Goal: Transaction & Acquisition: Purchase product/service

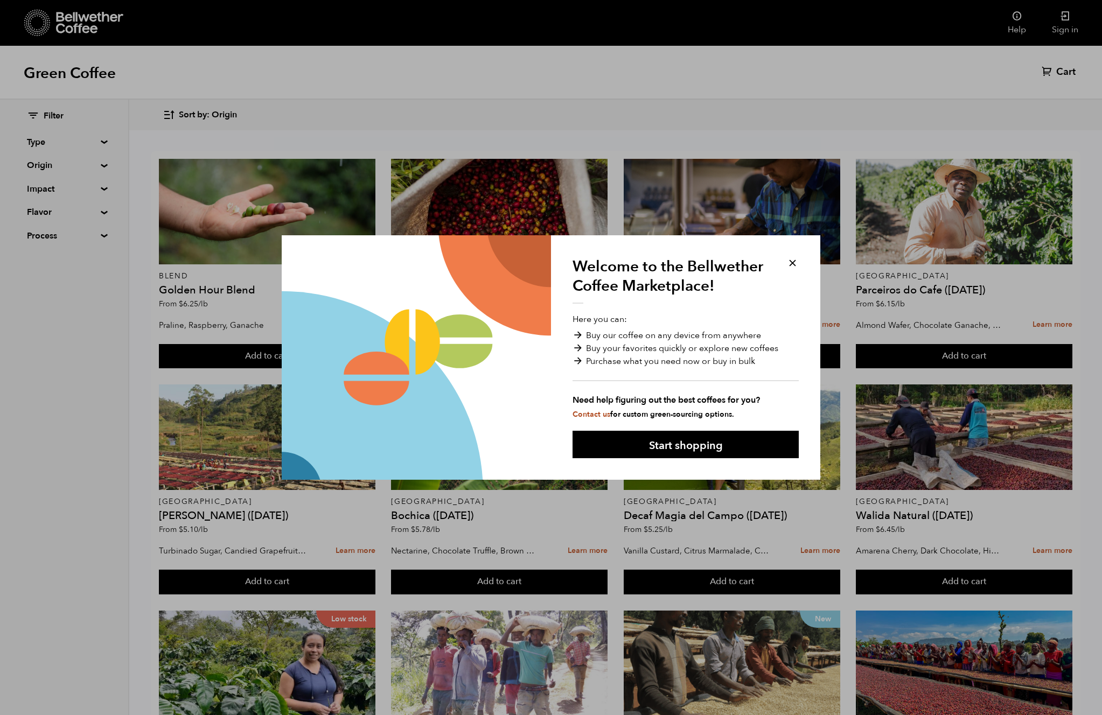
click at [792, 264] on button at bounding box center [793, 263] width 12 height 12
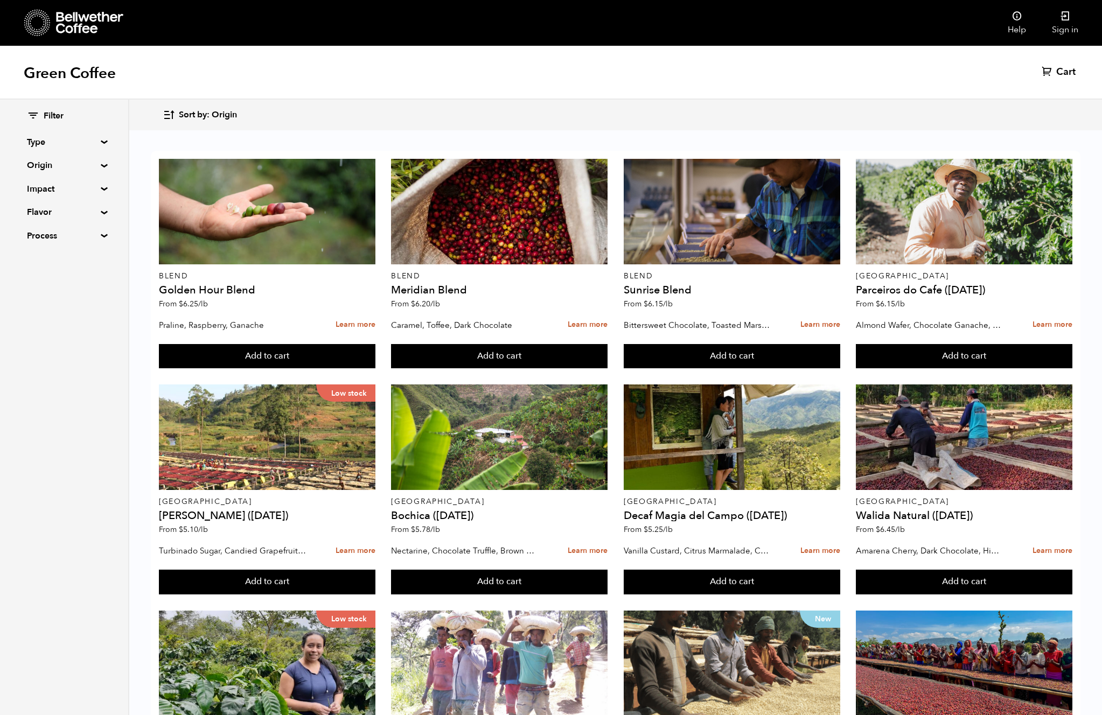
click at [52, 166] on summary "Origin" at bounding box center [64, 165] width 74 height 13
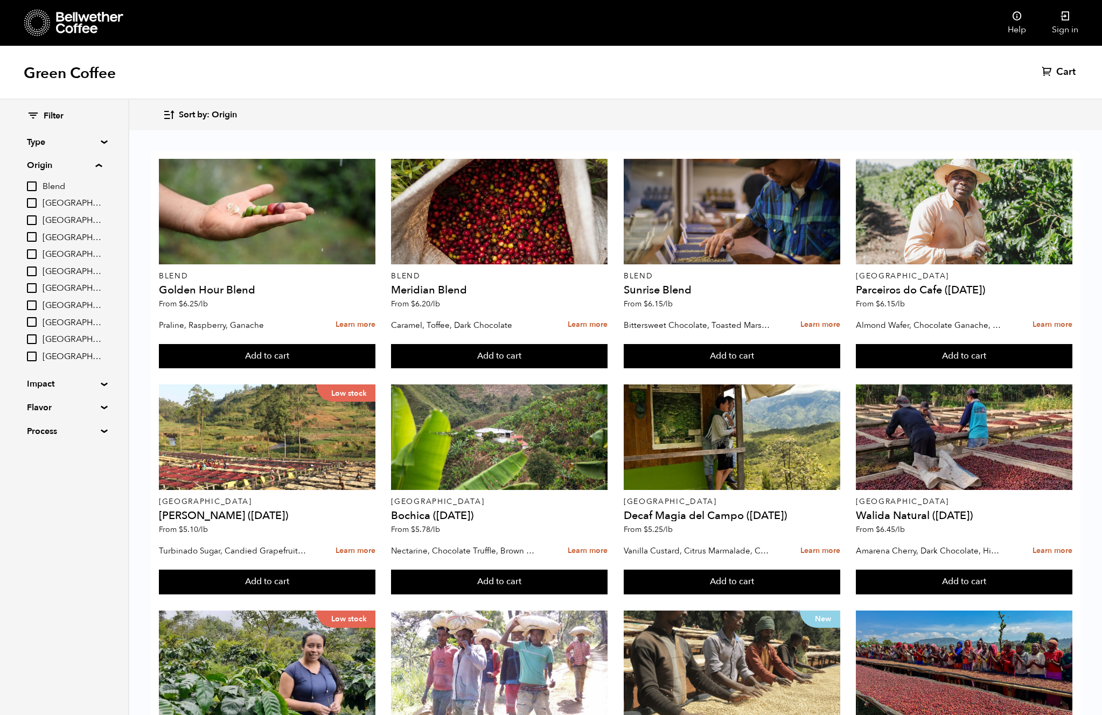
click at [51, 293] on span "[GEOGRAPHIC_DATA]" at bounding box center [72, 289] width 59 height 12
click at [0, 0] on input "[GEOGRAPHIC_DATA]" at bounding box center [0, 0] width 0 height 0
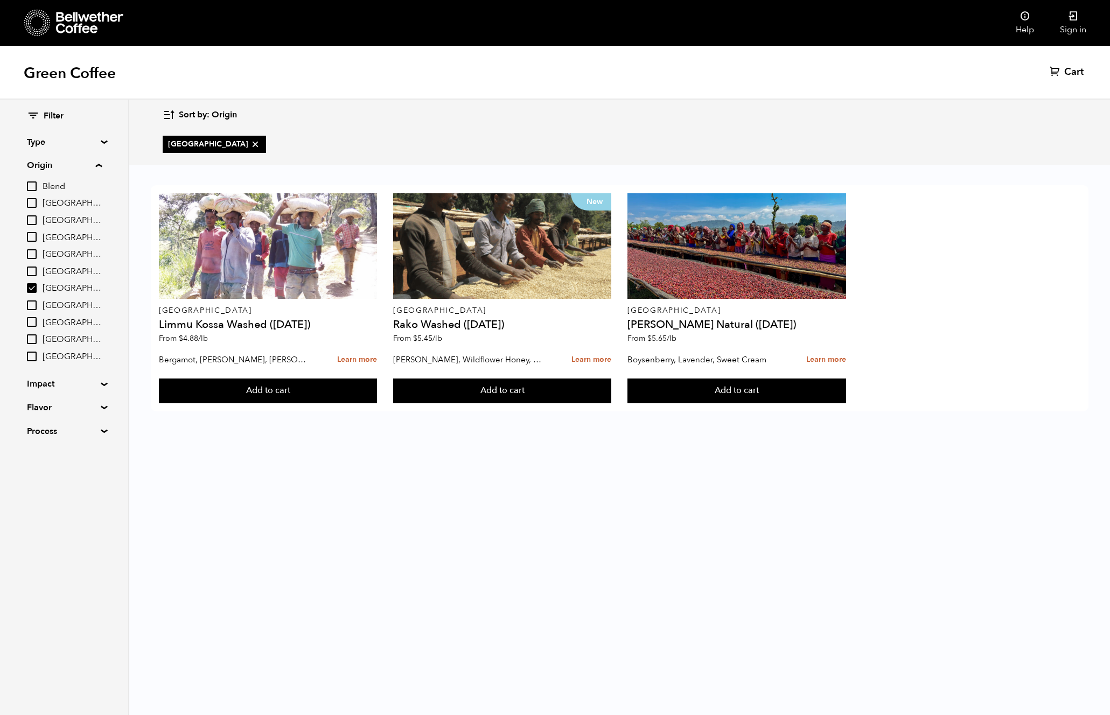
click at [40, 408] on summary "Flavor" at bounding box center [64, 407] width 74 height 13
click at [35, 288] on input "[GEOGRAPHIC_DATA]" at bounding box center [32, 288] width 10 height 10
checkbox input "false"
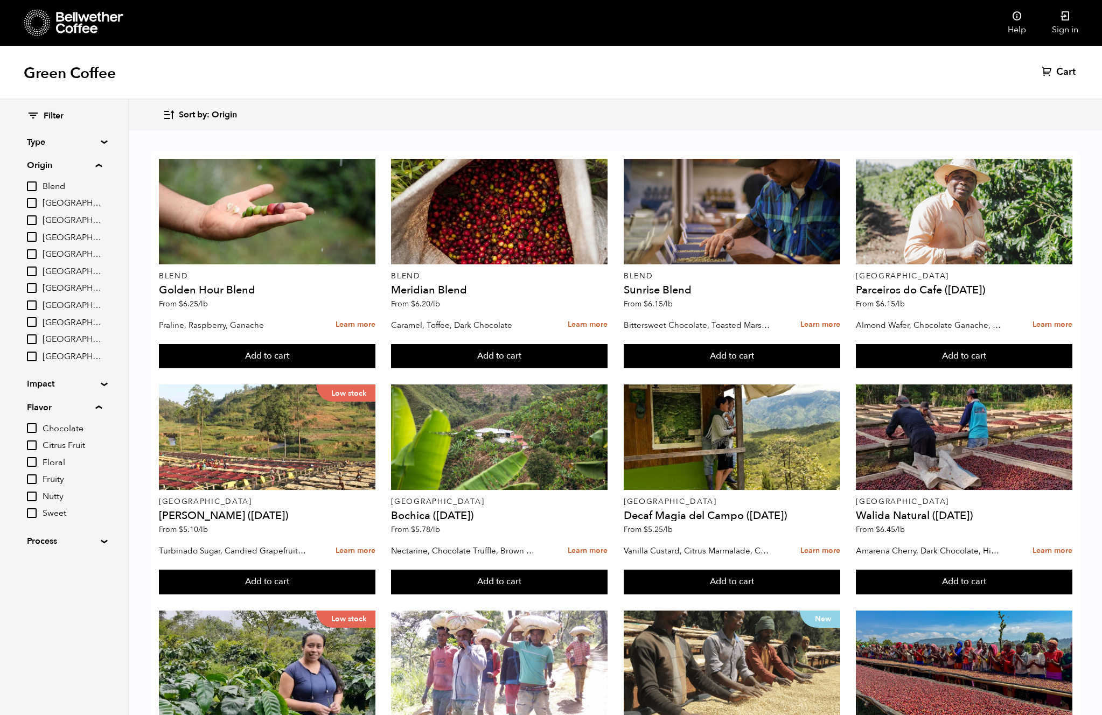
click at [35, 428] on input "Chocolate" at bounding box center [32, 428] width 10 height 10
checkbox input "true"
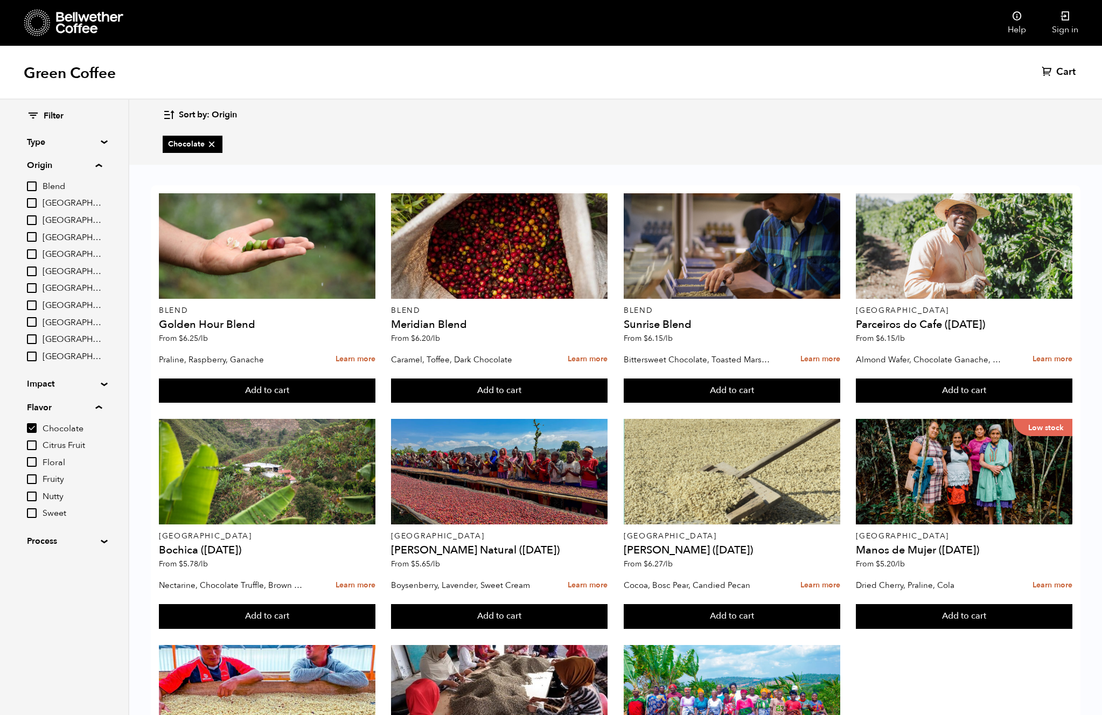
click at [34, 495] on input "Nutty" at bounding box center [32, 497] width 10 height 10
checkbox input "true"
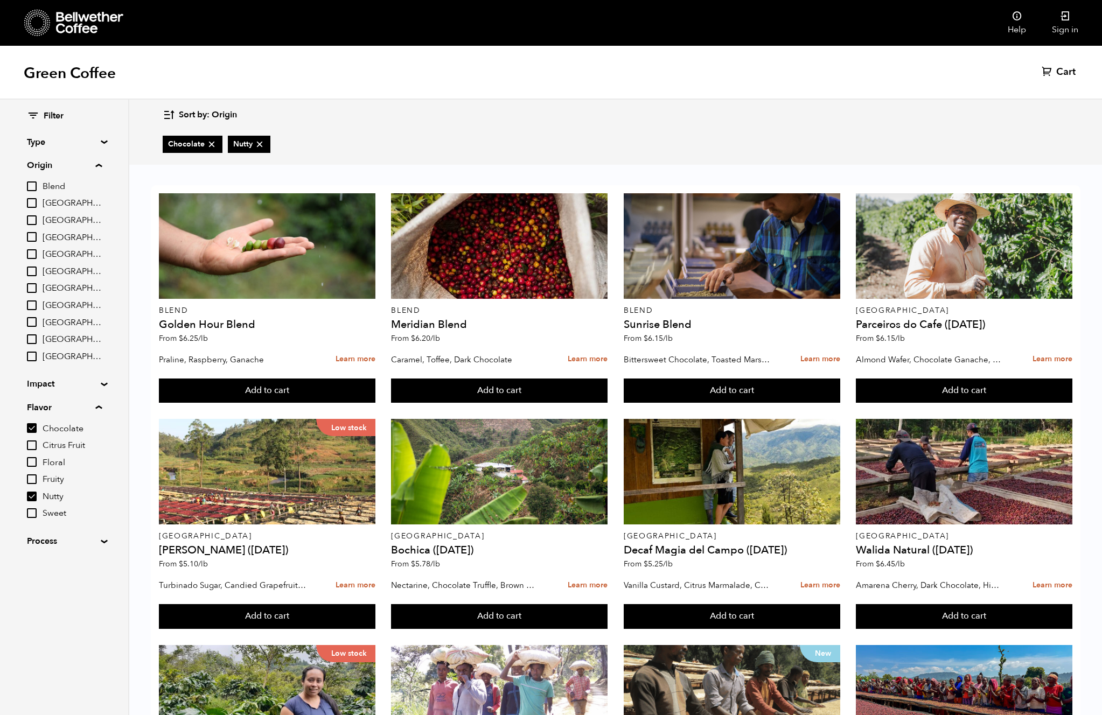
click at [41, 537] on summary "Process" at bounding box center [64, 541] width 74 height 13
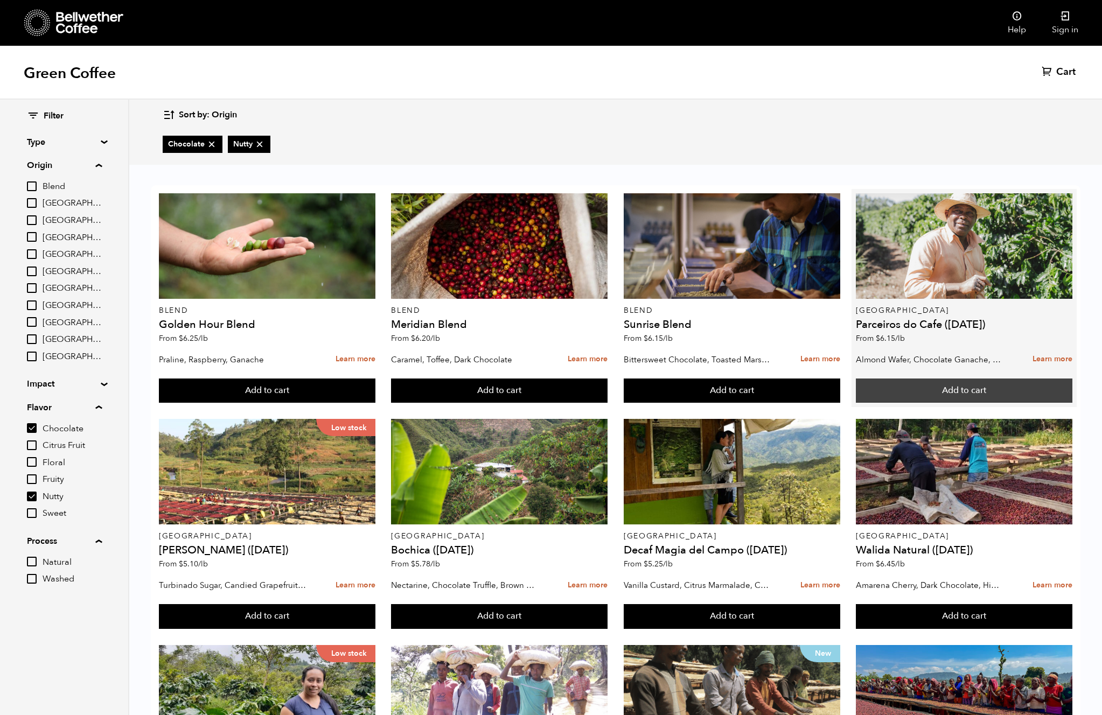
scroll to position [48, 0]
click at [1043, 348] on link "Learn more" at bounding box center [1053, 359] width 40 height 23
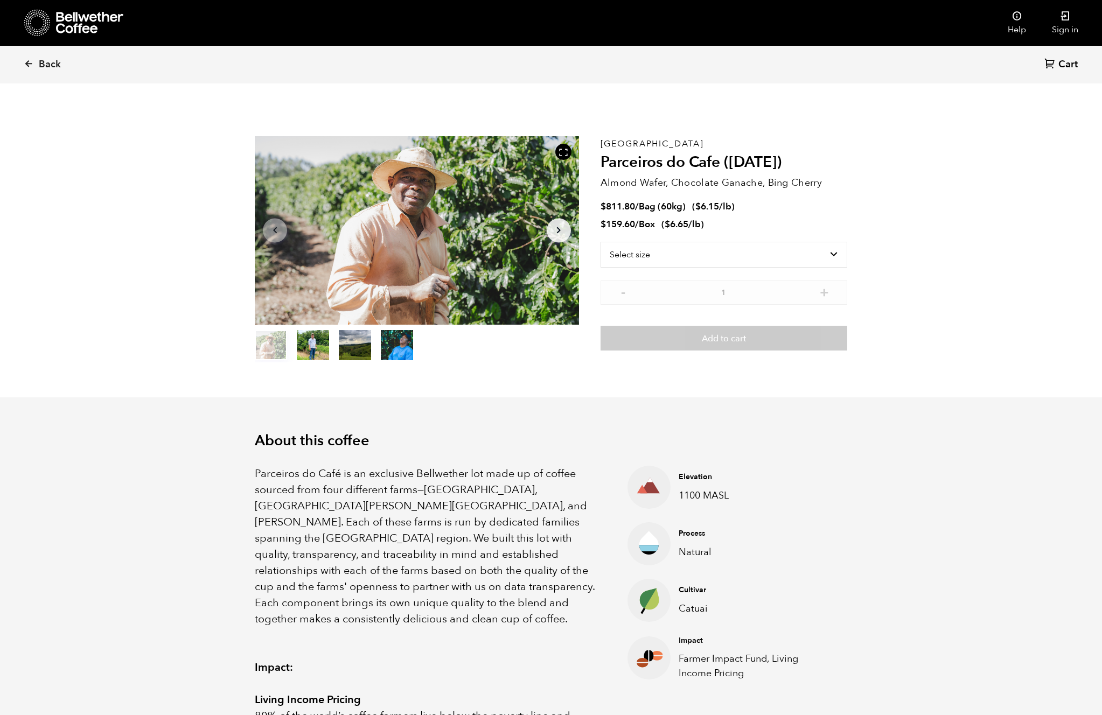
scroll to position [469, 574]
click at [666, 263] on select "Select size Bag (60kg) (132 lbs) Box (24 lbs)" at bounding box center [724, 255] width 247 height 26
select select "box"
click at [601, 242] on select "Select size Bag (60kg) (132 lbs) Box (24 lbs)" at bounding box center [724, 255] width 247 height 26
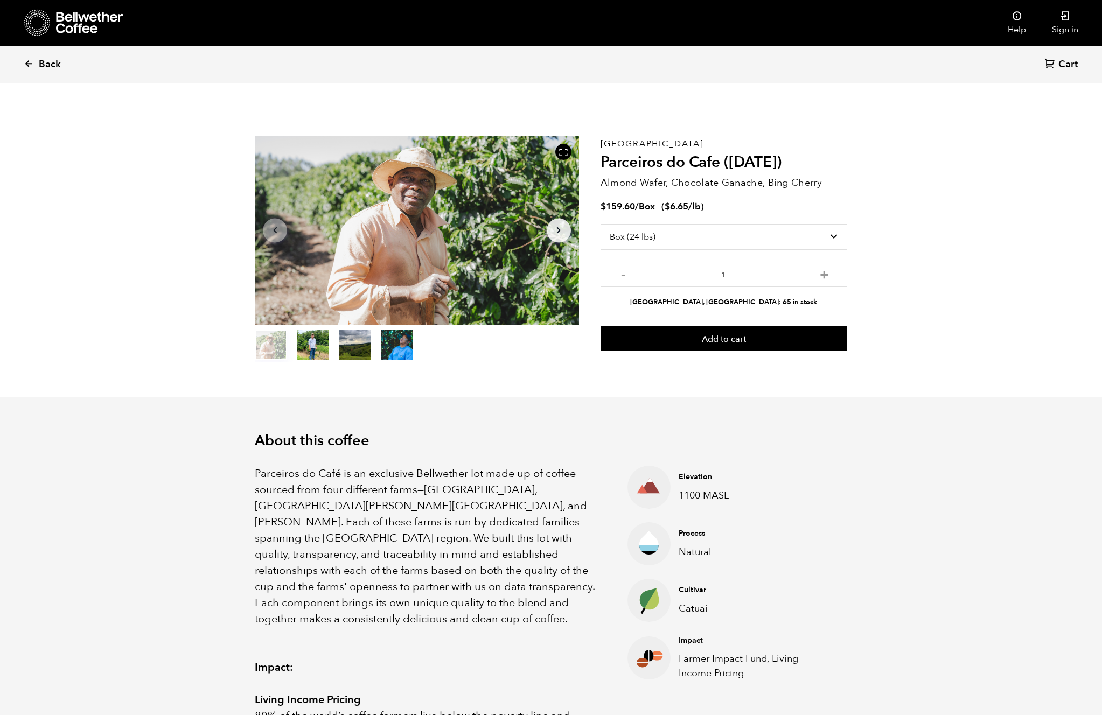
click at [31, 60] on icon at bounding box center [29, 64] width 10 height 10
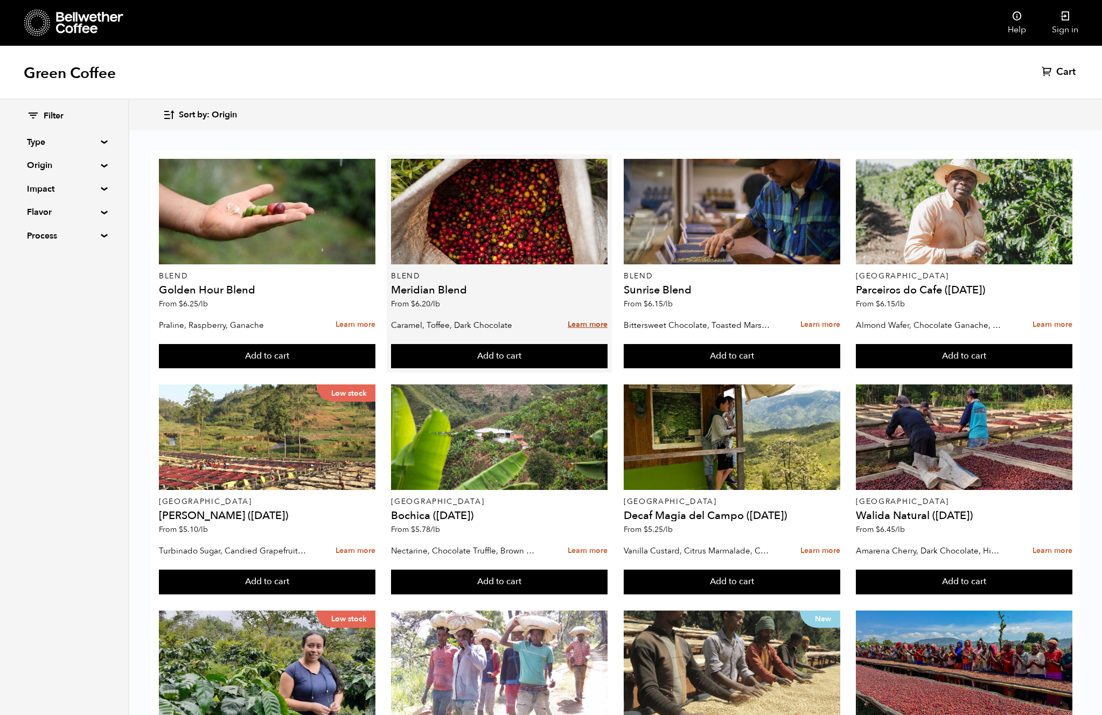
click at [587, 323] on link "Learn more" at bounding box center [588, 325] width 40 height 23
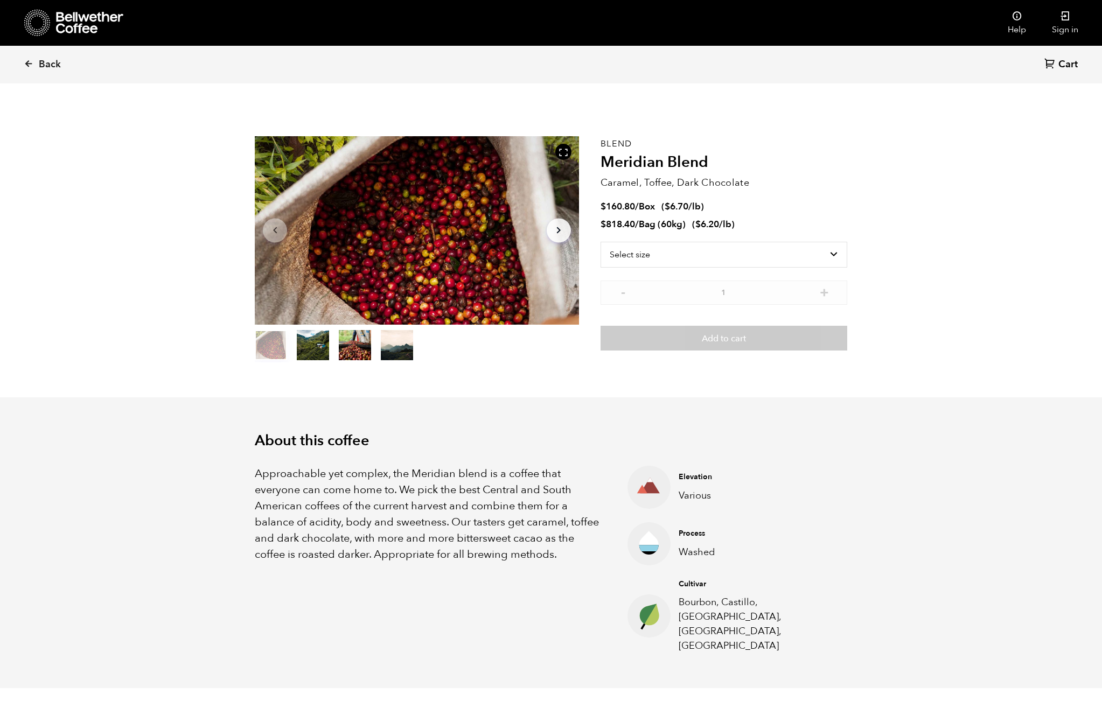
scroll to position [469, 574]
click at [658, 256] on select "Select size Bag (60kg) (132 lbs) Box (24 lbs)" at bounding box center [724, 255] width 247 height 26
click at [40, 66] on span "Back" at bounding box center [50, 64] width 22 height 13
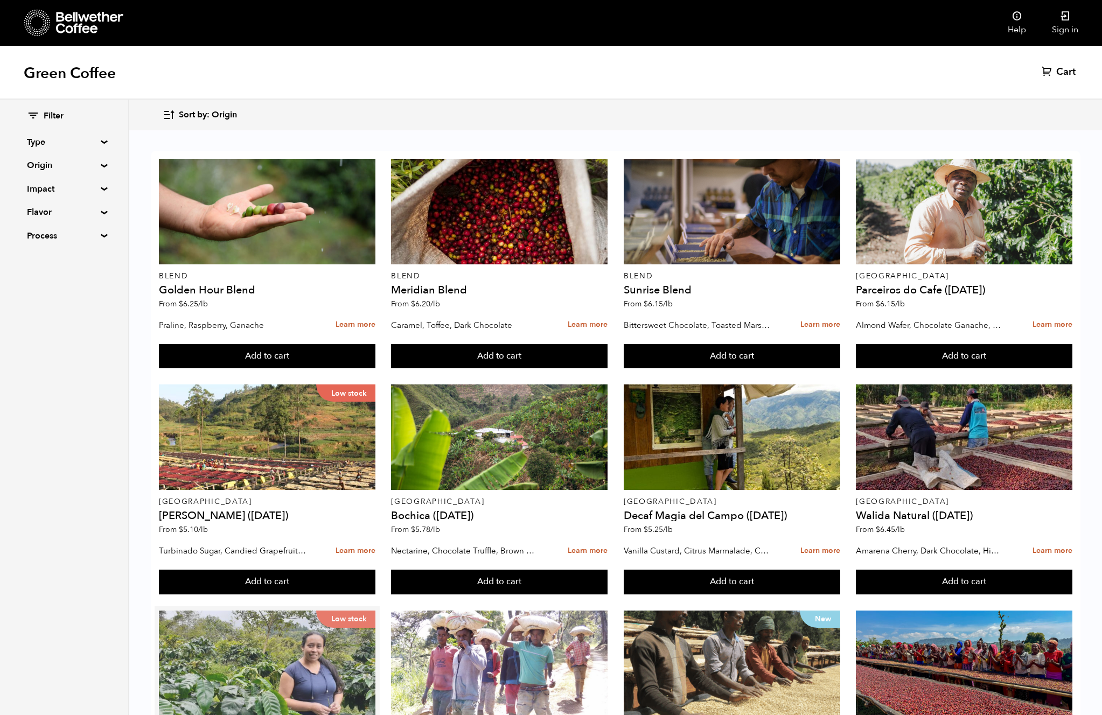
scroll to position [184, 0]
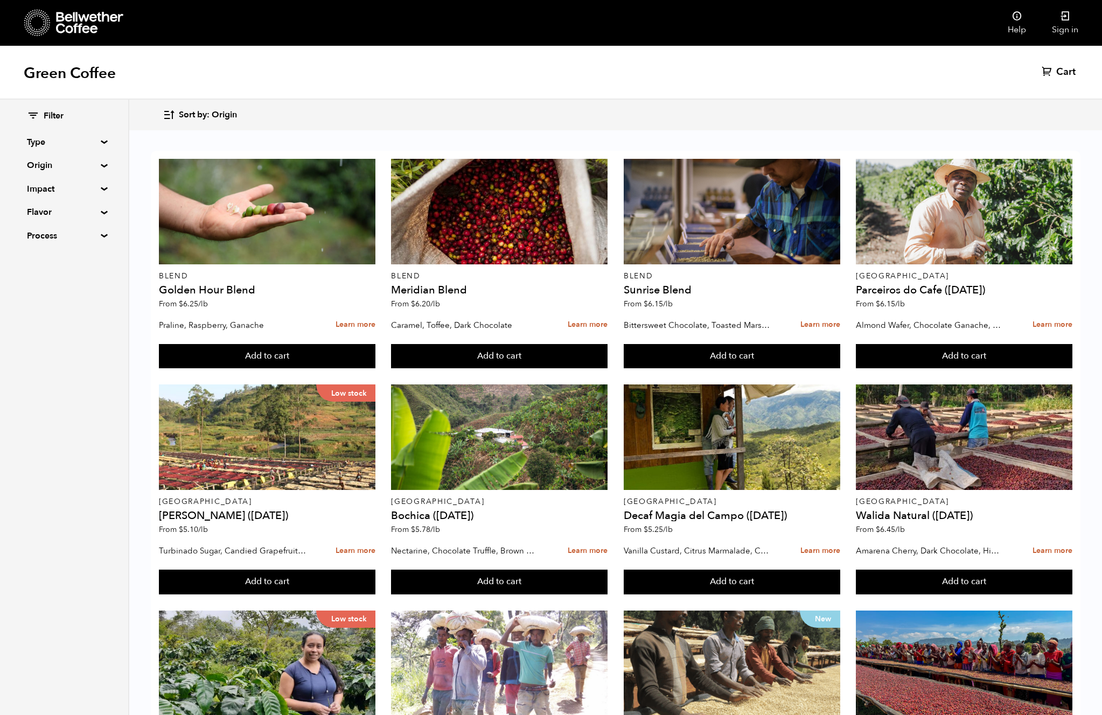
click at [44, 111] on span "Filter" at bounding box center [54, 116] width 20 height 12
click at [36, 112] on icon at bounding box center [33, 115] width 12 height 13
click at [34, 113] on icon at bounding box center [33, 115] width 12 height 13
click at [47, 211] on summary "Flavor" at bounding box center [64, 212] width 74 height 13
click at [30, 233] on input "Chocolate" at bounding box center [32, 233] width 10 height 10
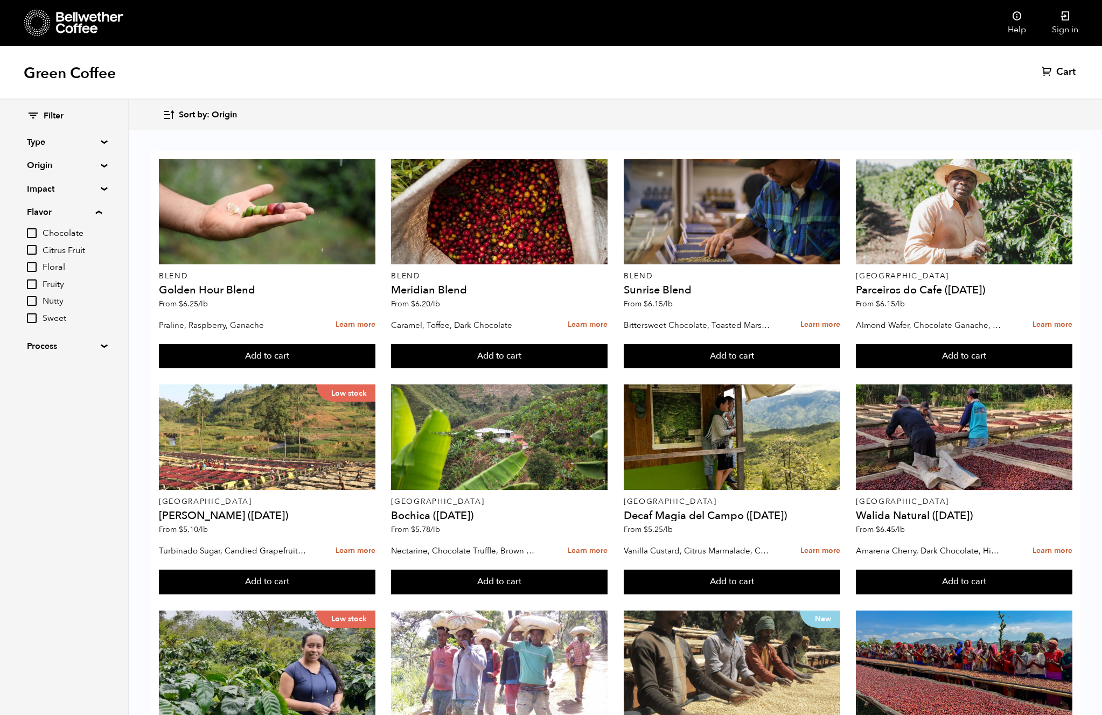
checkbox input "true"
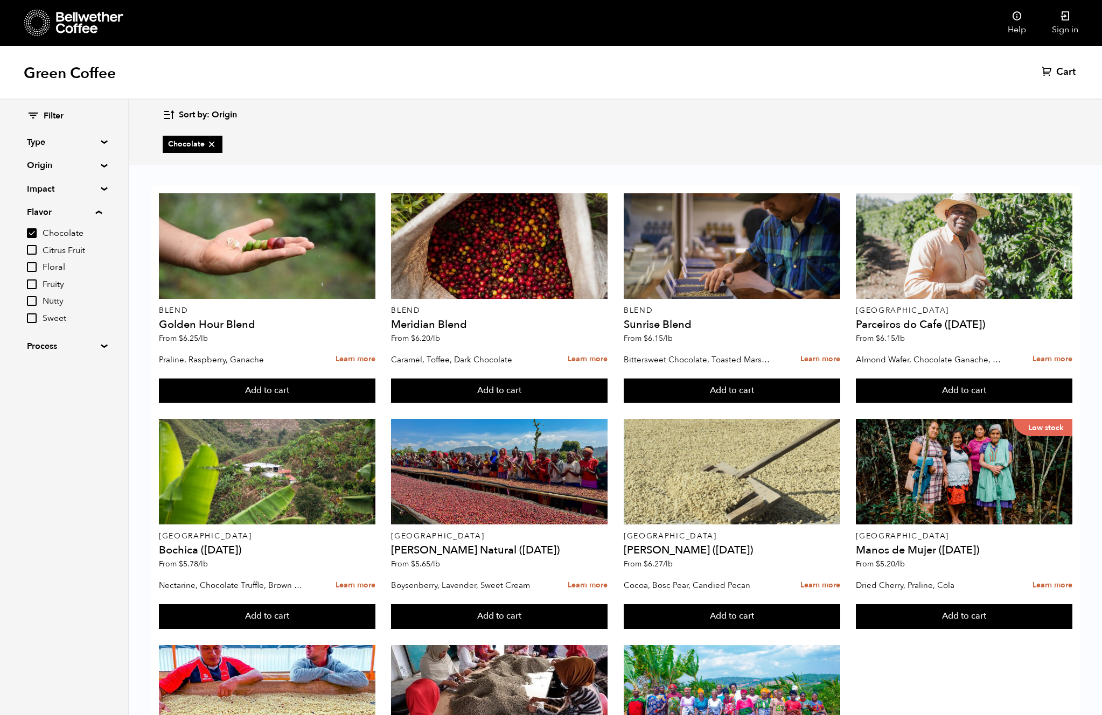
scroll to position [175, 0]
click at [31, 304] on input "Nutty" at bounding box center [32, 301] width 10 height 10
checkbox input "true"
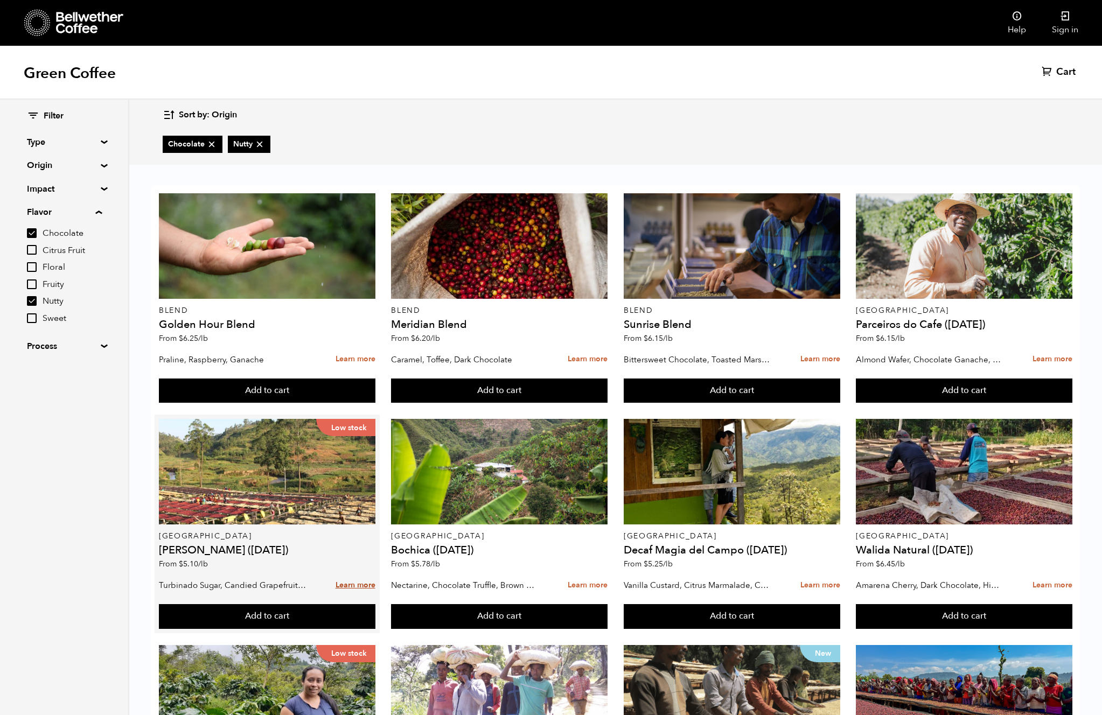
click at [353, 574] on link "Learn more" at bounding box center [356, 585] width 40 height 23
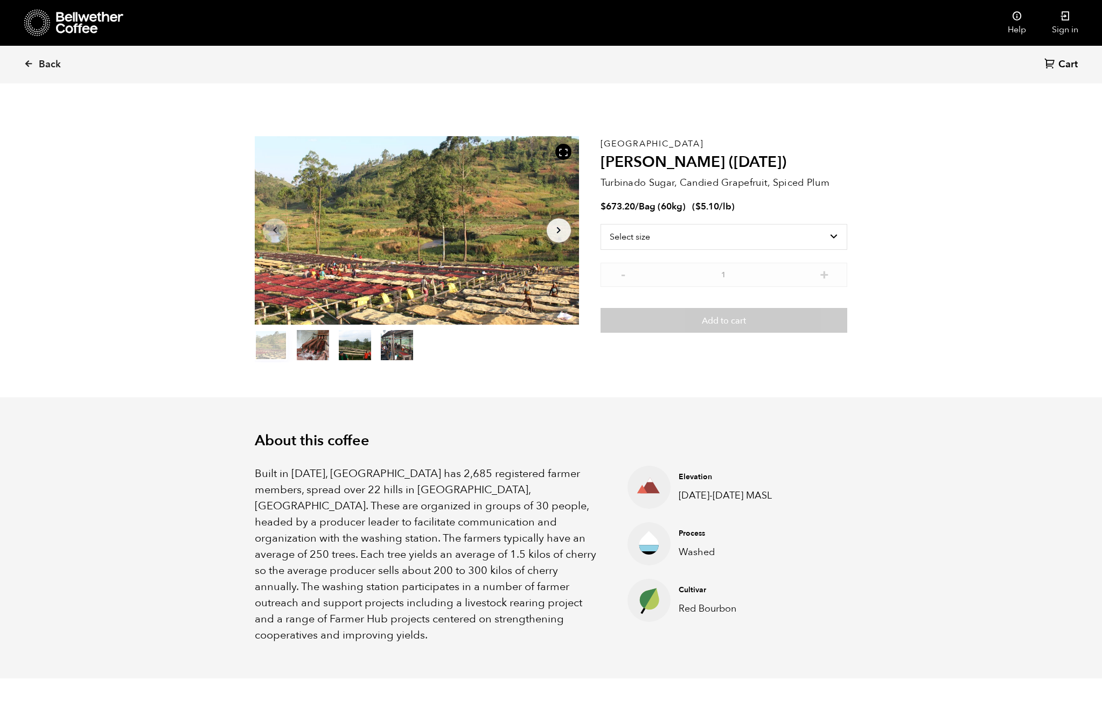
scroll to position [469, 574]
click at [652, 235] on select "Select size Bag (60kg) (132 lbs)" at bounding box center [724, 237] width 247 height 26
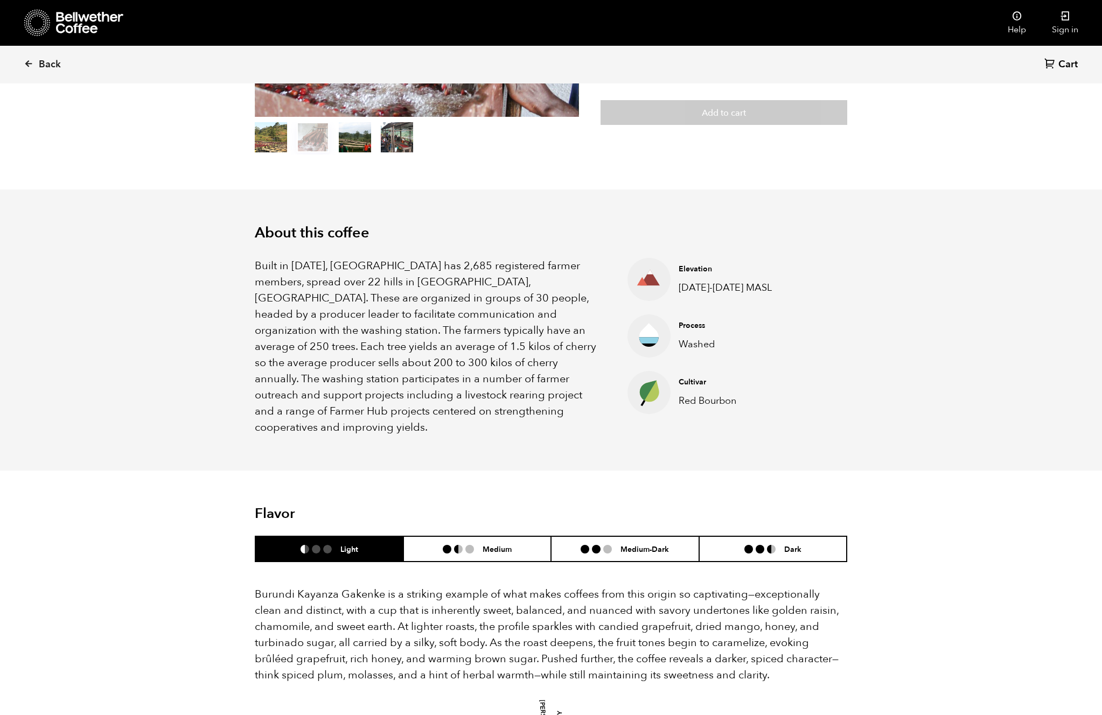
scroll to position [0, 0]
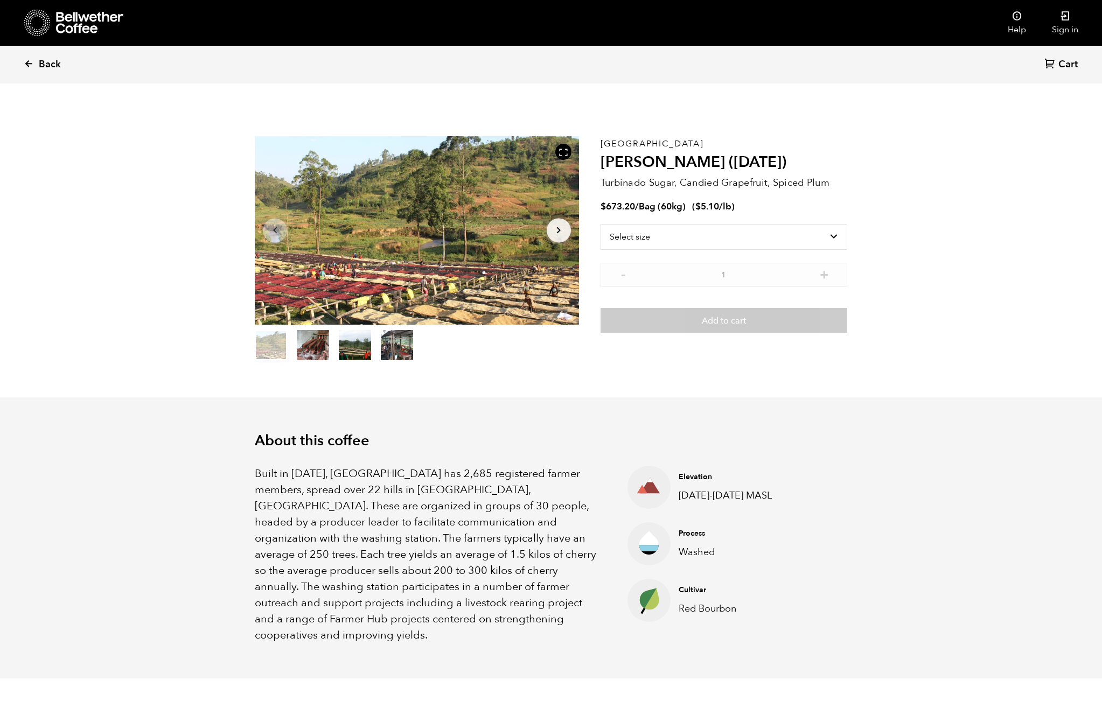
click at [31, 62] on icon at bounding box center [29, 64] width 10 height 10
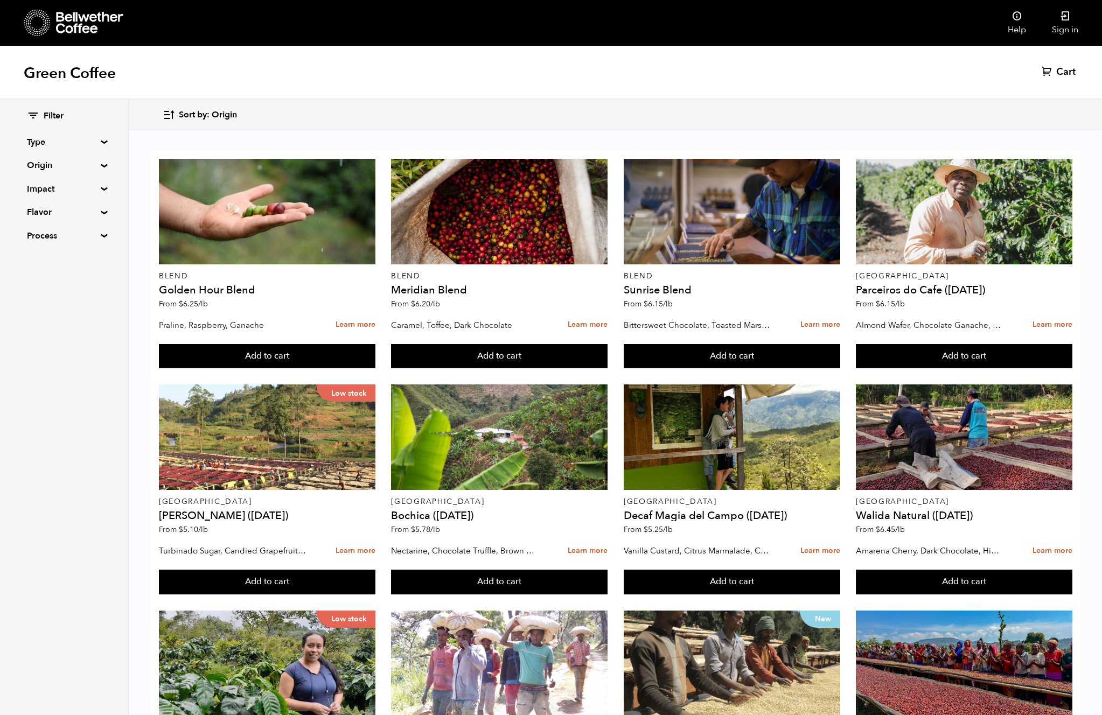
click at [47, 213] on summary "Flavor" at bounding box center [64, 212] width 74 height 13
click at [32, 228] on input "Chocolate" at bounding box center [32, 233] width 10 height 10
checkbox input "true"
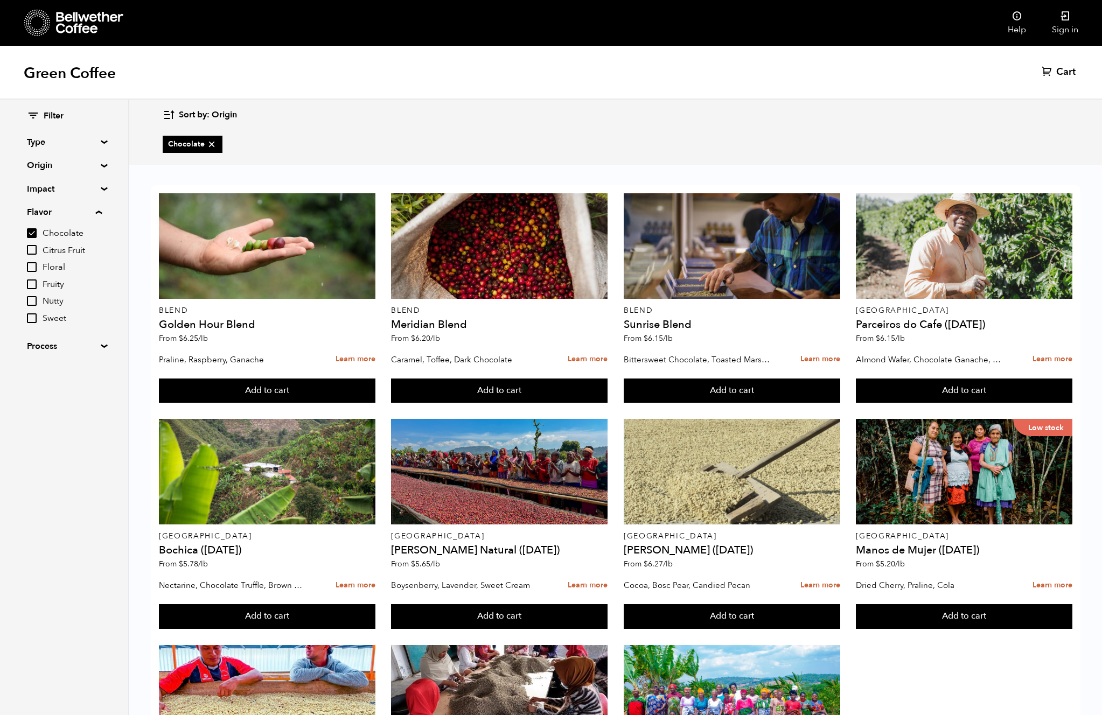
click at [35, 298] on input "Nutty" at bounding box center [32, 301] width 10 height 10
checkbox input "true"
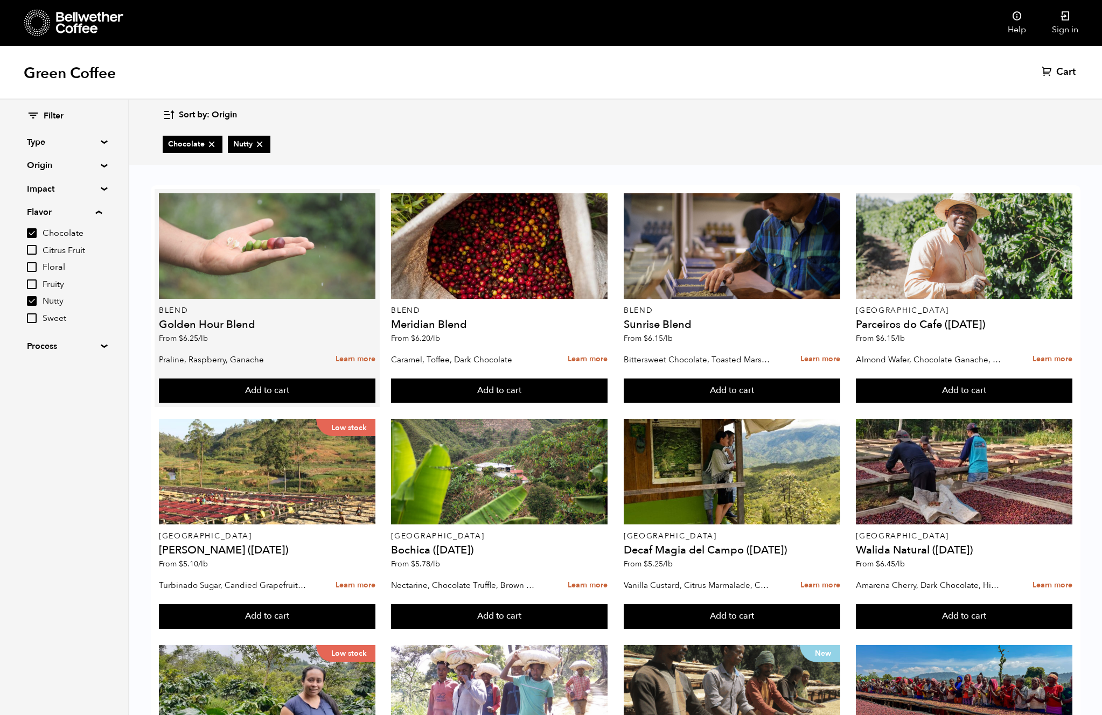
click at [305, 224] on div at bounding box center [267, 246] width 217 height 106
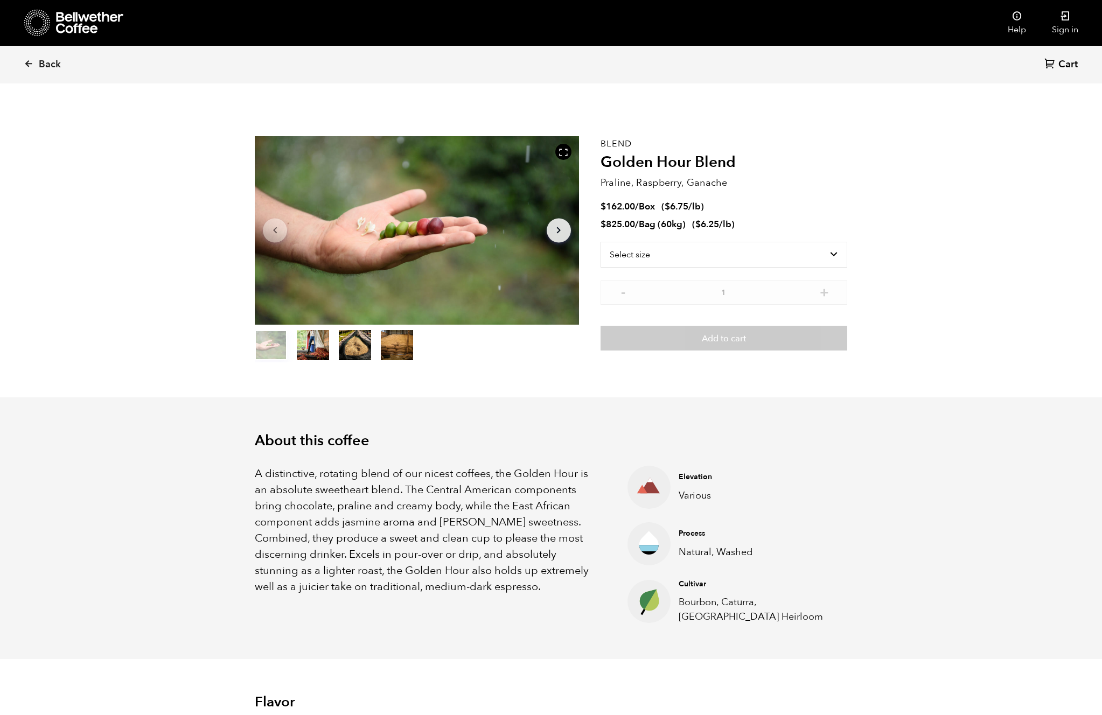
scroll to position [469, 574]
click at [707, 246] on select "Select size Bag (60kg) (132 lbs) Box (24 lbs)" at bounding box center [724, 255] width 247 height 26
select select "box"
click at [601, 242] on select "Select size Bag (60kg) (132 lbs) Box (24 lbs)" at bounding box center [724, 255] width 247 height 26
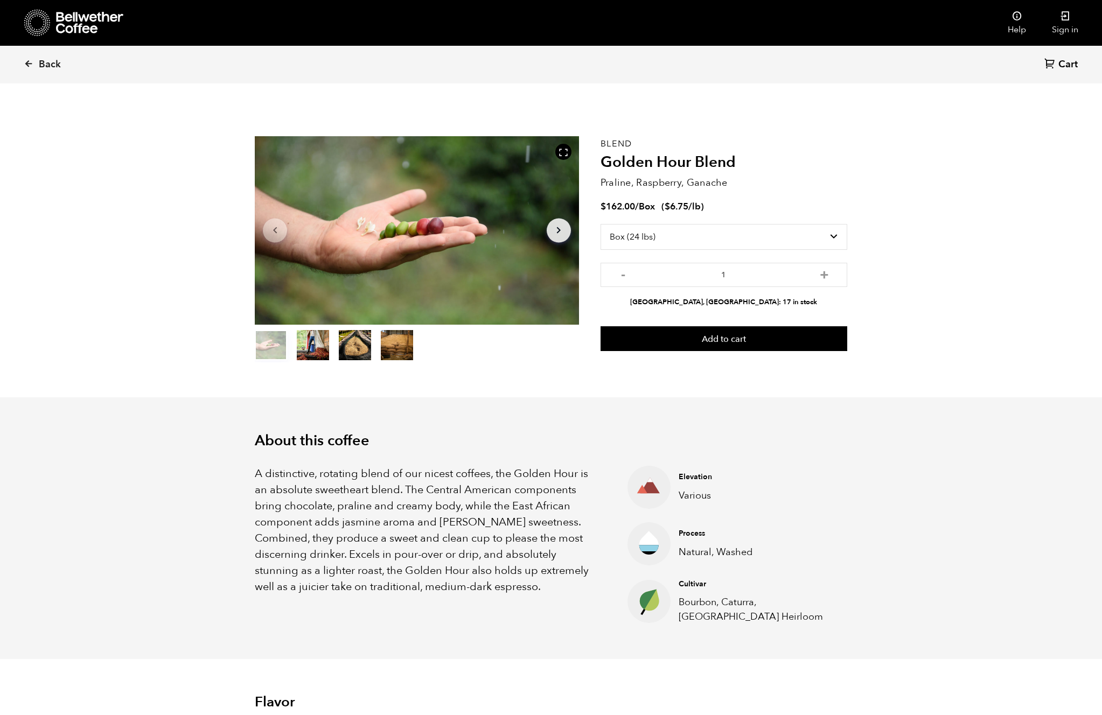
click at [810, 182] on p "Praline, Raspberry, Ganache" at bounding box center [724, 183] width 247 height 15
click at [279, 68] on div "Back Cart (0)" at bounding box center [551, 65] width 1102 height 38
